Goal: Task Accomplishment & Management: Manage account settings

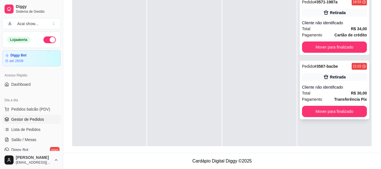
scroll to position [70, 0]
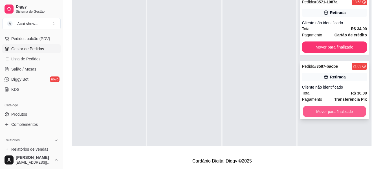
click at [321, 109] on button "Mover para finalizado" at bounding box center [334, 111] width 63 height 11
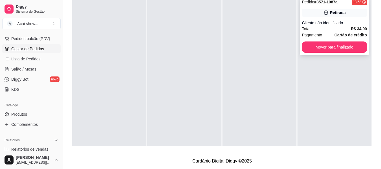
click at [318, 21] on div "Cliente não identificado" at bounding box center [334, 23] width 65 height 6
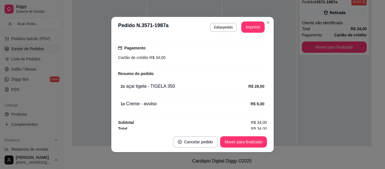
scroll to position [73, 0]
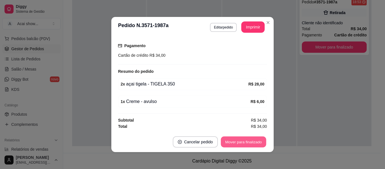
click at [240, 142] on button "Mover para finalizado" at bounding box center [243, 141] width 45 height 11
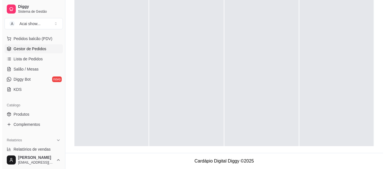
scroll to position [0, 0]
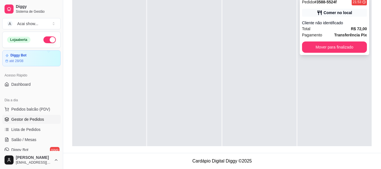
click at [333, 14] on div "Comer no local" at bounding box center [337, 13] width 28 height 6
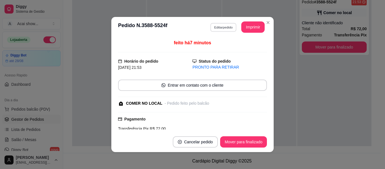
click at [219, 25] on button "Editar pedido" at bounding box center [223, 27] width 26 height 9
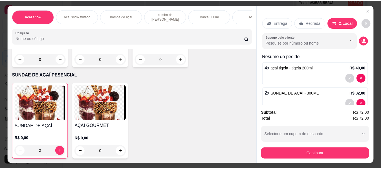
scroll to position [1138, 0]
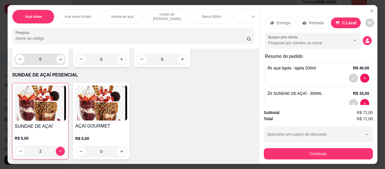
click at [59, 61] on icon "increase-product-quantity" at bounding box center [61, 59] width 4 height 4
type input "1"
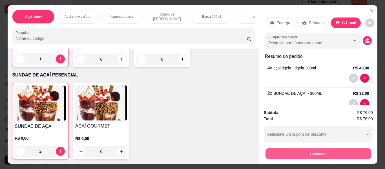
click at [319, 148] on button "Continuar" at bounding box center [318, 153] width 106 height 11
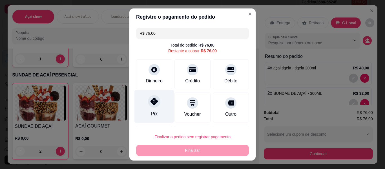
click at [162, 105] on div "Pix" at bounding box center [155, 106] width 40 height 33
type input "R$ 0,00"
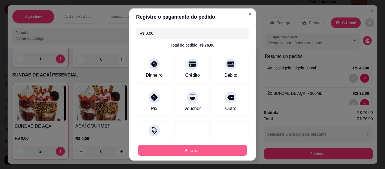
click at [200, 150] on button "Finalizar" at bounding box center [192, 150] width 109 height 11
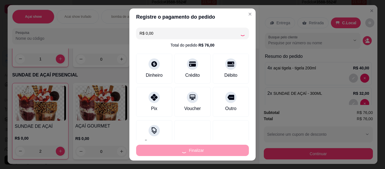
type input "0"
type input "-R$ 76,00"
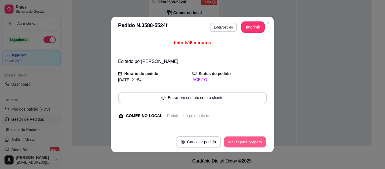
click at [243, 140] on button "Mover para preparo" at bounding box center [245, 141] width 42 height 11
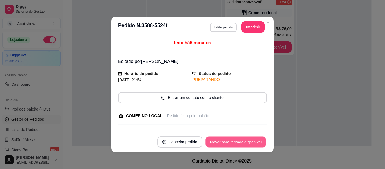
click at [243, 140] on button "Mover para retirada disponível" at bounding box center [236, 141] width 60 height 11
